Goal: Find specific page/section: Find specific page/section

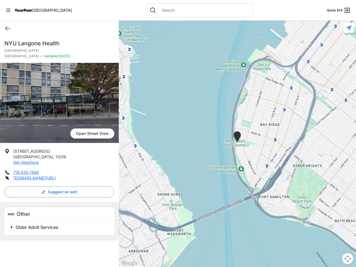
click at [8, 10] on icon at bounding box center [8, 10] width 4 height 3
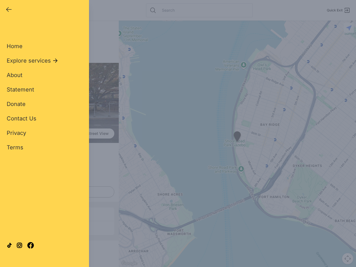
click at [8, 28] on div "Home Explore services About Statement Donate Contact Us Privacy Terms" at bounding box center [45, 87] width 76 height 127
click at [59, 209] on div "Single Adult Families Soup Kitchen Food Pantry Toiletries Restrooms Showers Lau…" at bounding box center [45, 127] width 76 height 206
click at [12, 244] on icon at bounding box center [10, 246] width 6 height 6
click at [61, 244] on div at bounding box center [45, 245] width 76 height 30
click at [237, 144] on div "Close panel YourPeer [GEOGRAPHIC_DATA] Quick Exit Single Adult Families Soup Ki…" at bounding box center [178, 133] width 356 height 267
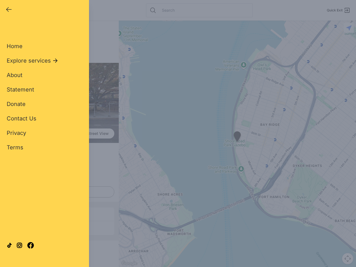
click at [237, 144] on div "Close panel YourPeer [GEOGRAPHIC_DATA] Quick Exit Single Adult Families Soup Ki…" at bounding box center [178, 133] width 356 height 267
click at [237, 137] on div "Close panel YourPeer [GEOGRAPHIC_DATA] Quick Exit Single Adult Families Soup Ki…" at bounding box center [178, 133] width 356 height 267
click at [348, 259] on div "Close panel YourPeer [GEOGRAPHIC_DATA] Quick Exit Single Adult Families Soup Ki…" at bounding box center [178, 133] width 356 height 267
